Goal: Information Seeking & Learning: Learn about a topic

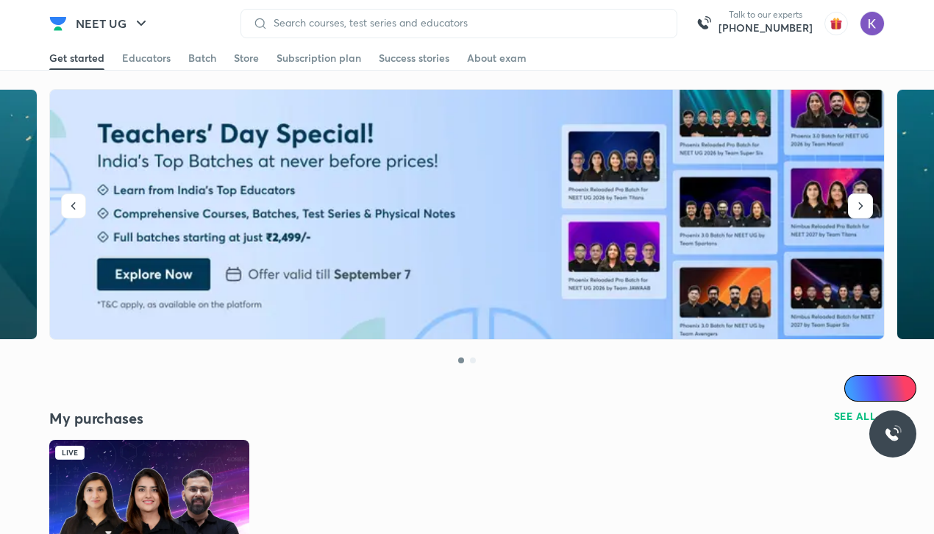
click at [149, 480] on img at bounding box center [149, 496] width 200 height 112
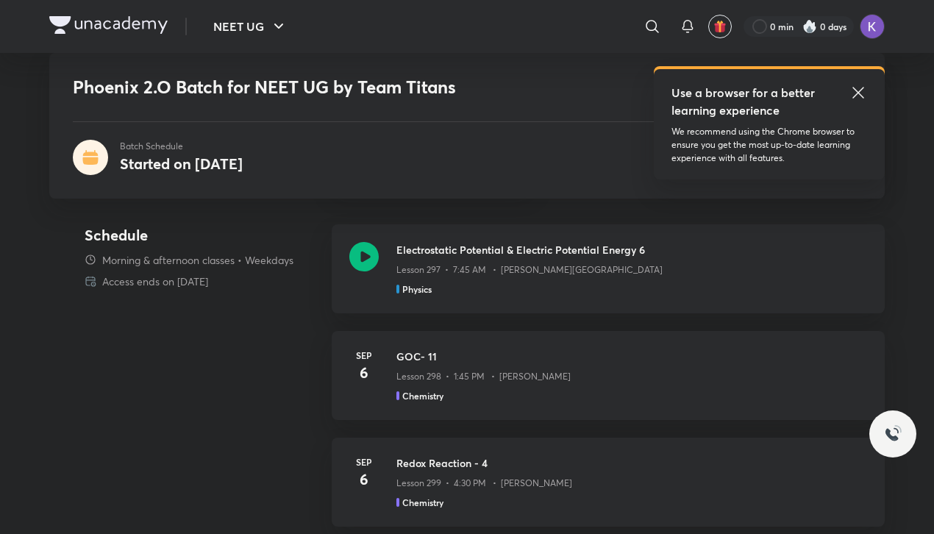
scroll to position [705, 0]
drag, startPoint x: 0, startPoint y: 0, endPoint x: 70, endPoint y: 294, distance: 302.4
click at [352, 257] on icon at bounding box center [363, 255] width 29 height 29
